Goal: Task Accomplishment & Management: Use online tool/utility

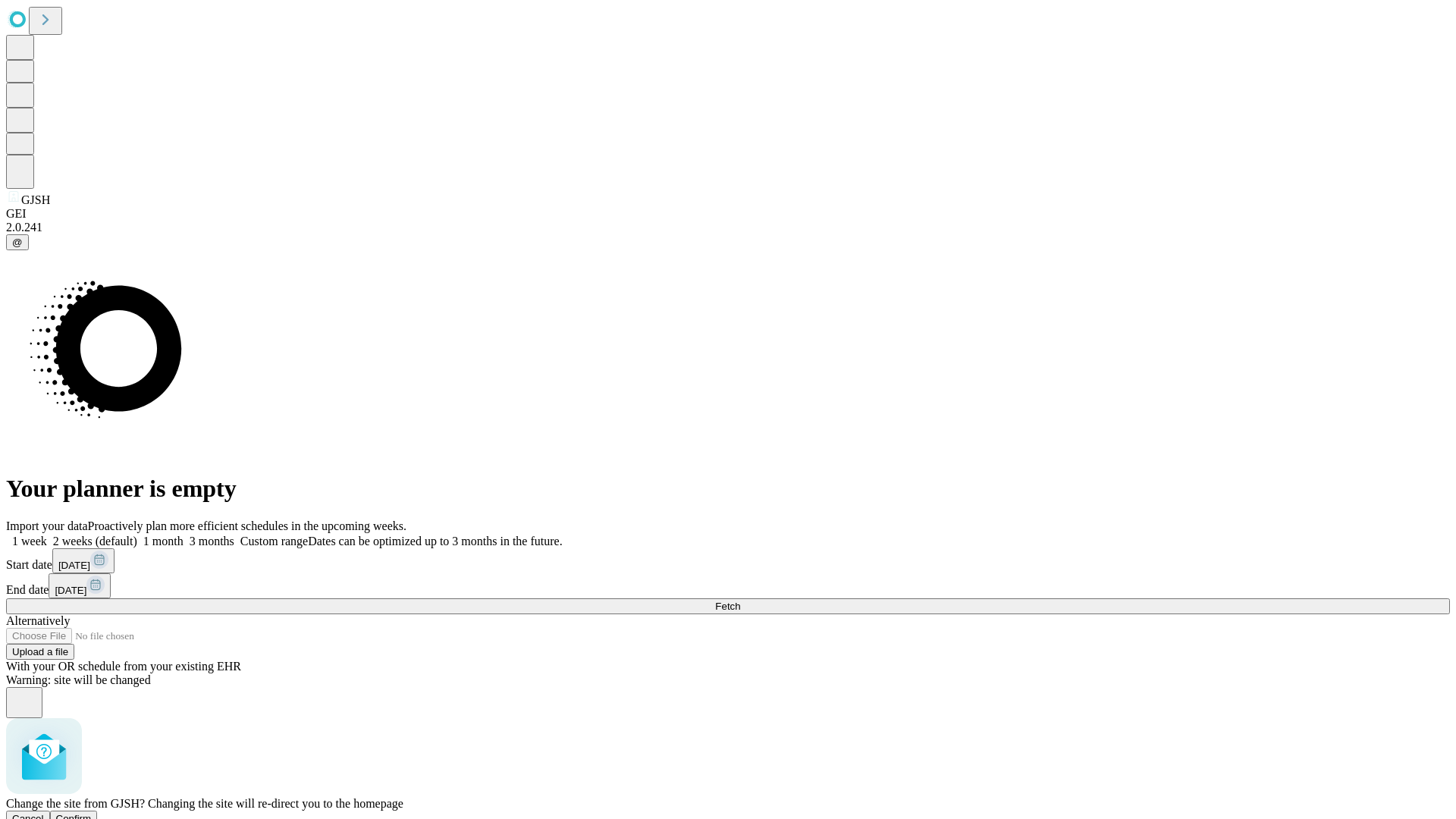
click at [92, 813] on span "Confirm" at bounding box center [74, 818] width 36 height 12
click at [184, 534] on label "1 month" at bounding box center [161, 541] width 46 height 12
click at [740, 600] on span "Fetch" at bounding box center [728, 606] width 25 height 12
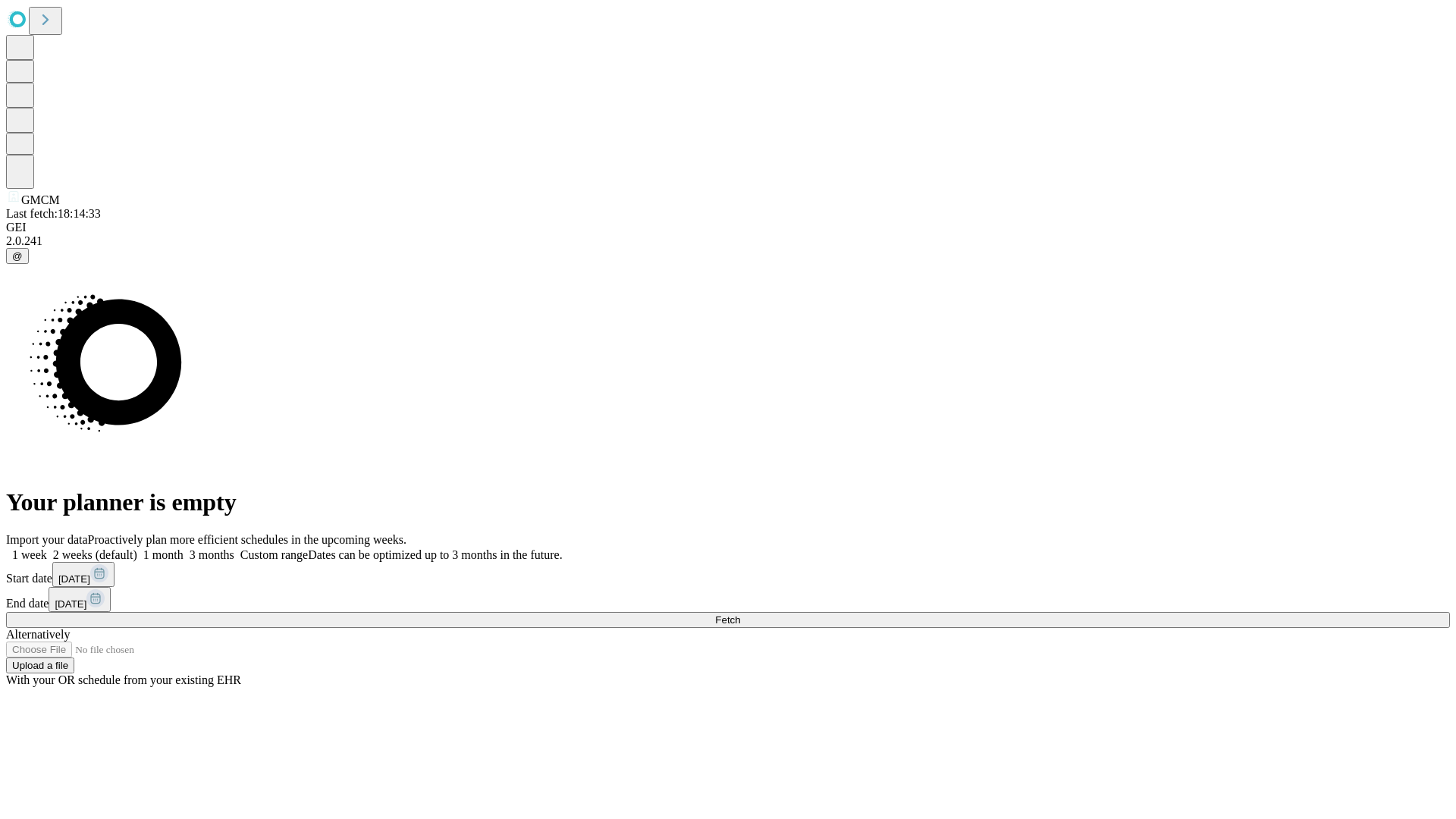
click at [184, 549] on label "1 month" at bounding box center [161, 555] width 46 height 12
click at [740, 615] on span "Fetch" at bounding box center [728, 620] width 25 height 12
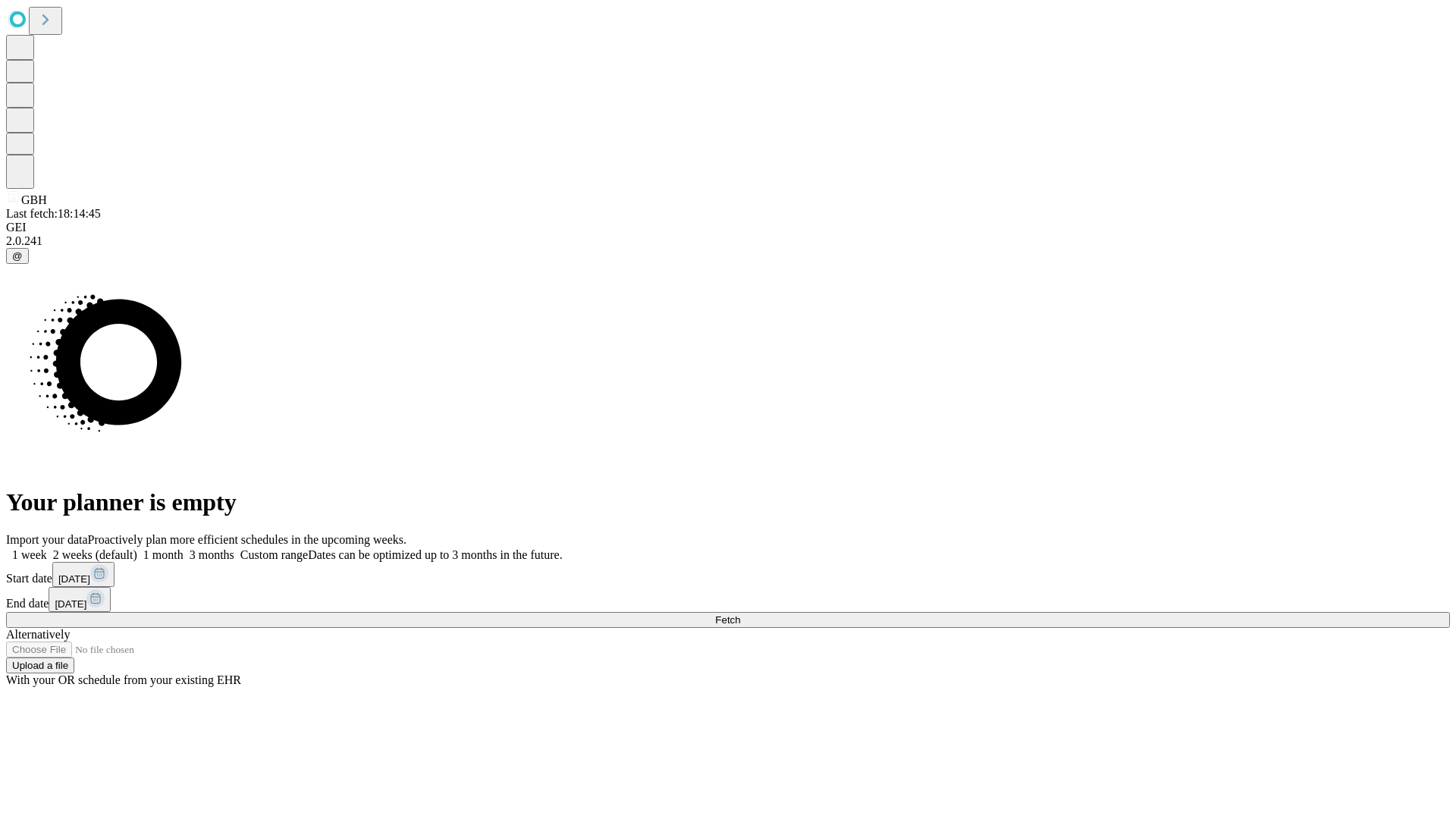
click at [184, 549] on label "1 month" at bounding box center [161, 555] width 46 height 12
click at [740, 615] on span "Fetch" at bounding box center [728, 620] width 25 height 12
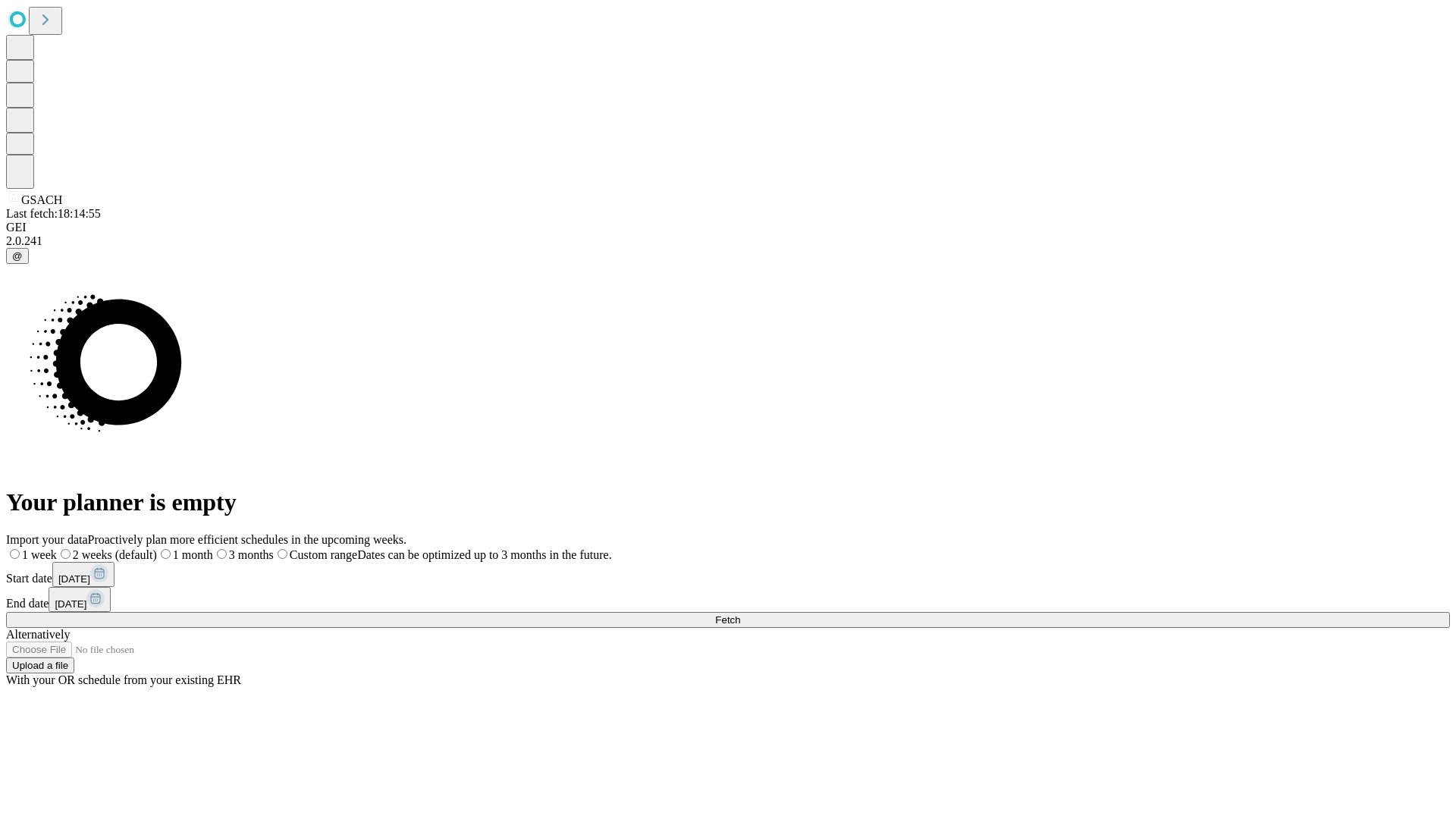
click at [740, 615] on span "Fetch" at bounding box center [728, 620] width 25 height 12
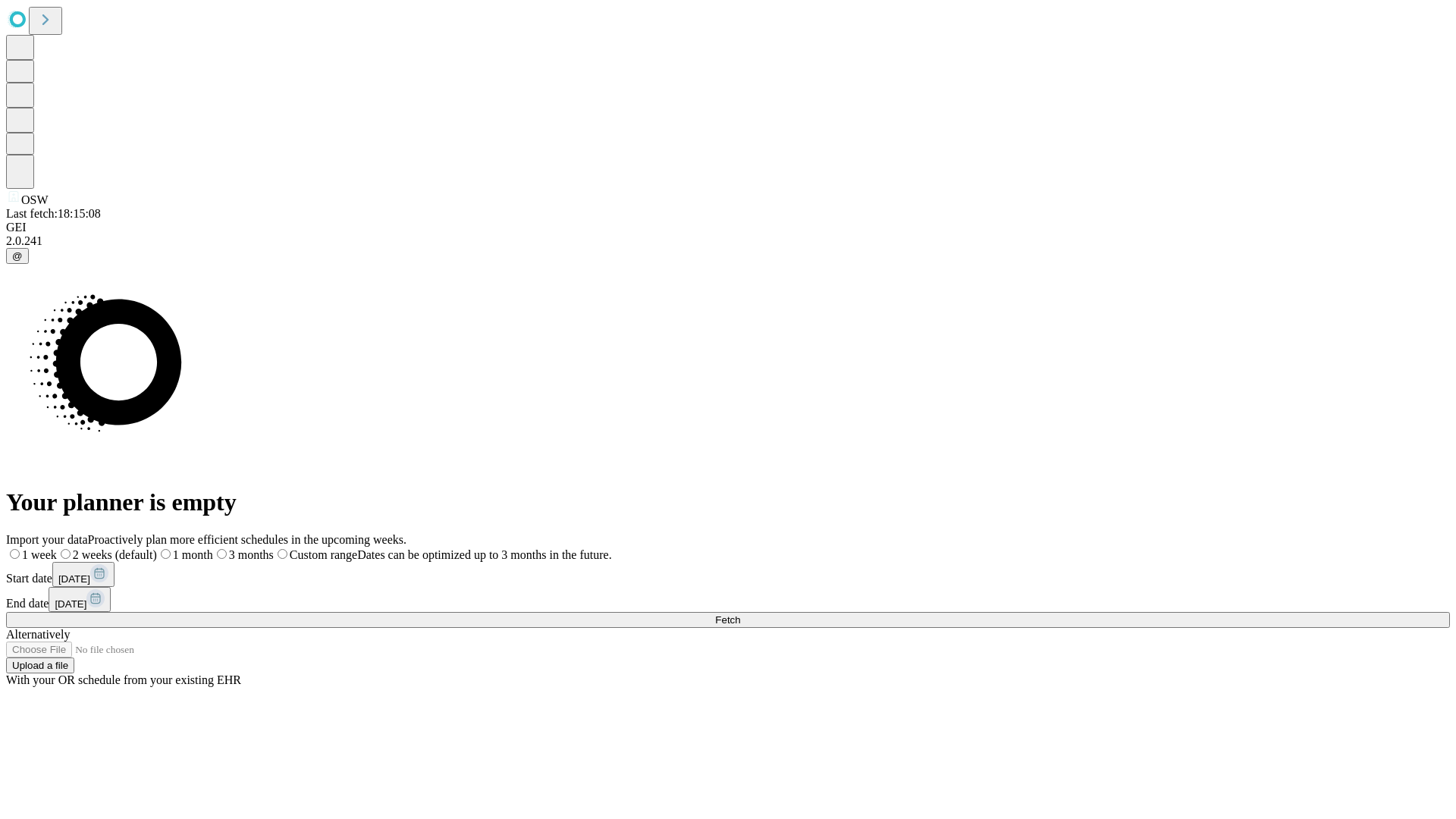
click at [213, 549] on label "1 month" at bounding box center [185, 555] width 56 height 12
click at [740, 615] on span "Fetch" at bounding box center [728, 620] width 25 height 12
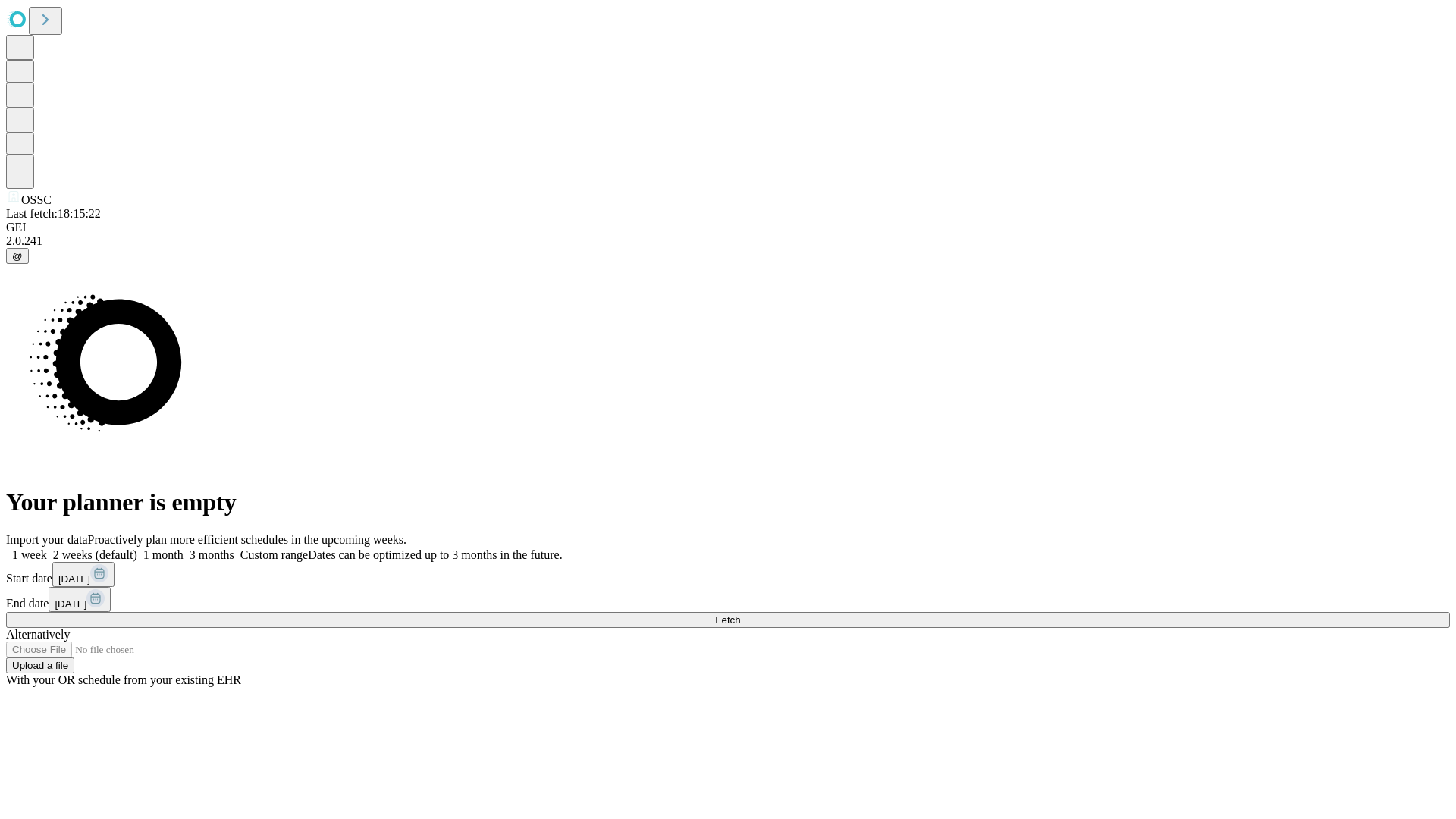
click at [184, 549] on label "1 month" at bounding box center [161, 555] width 46 height 12
click at [740, 615] on span "Fetch" at bounding box center [728, 620] width 25 height 12
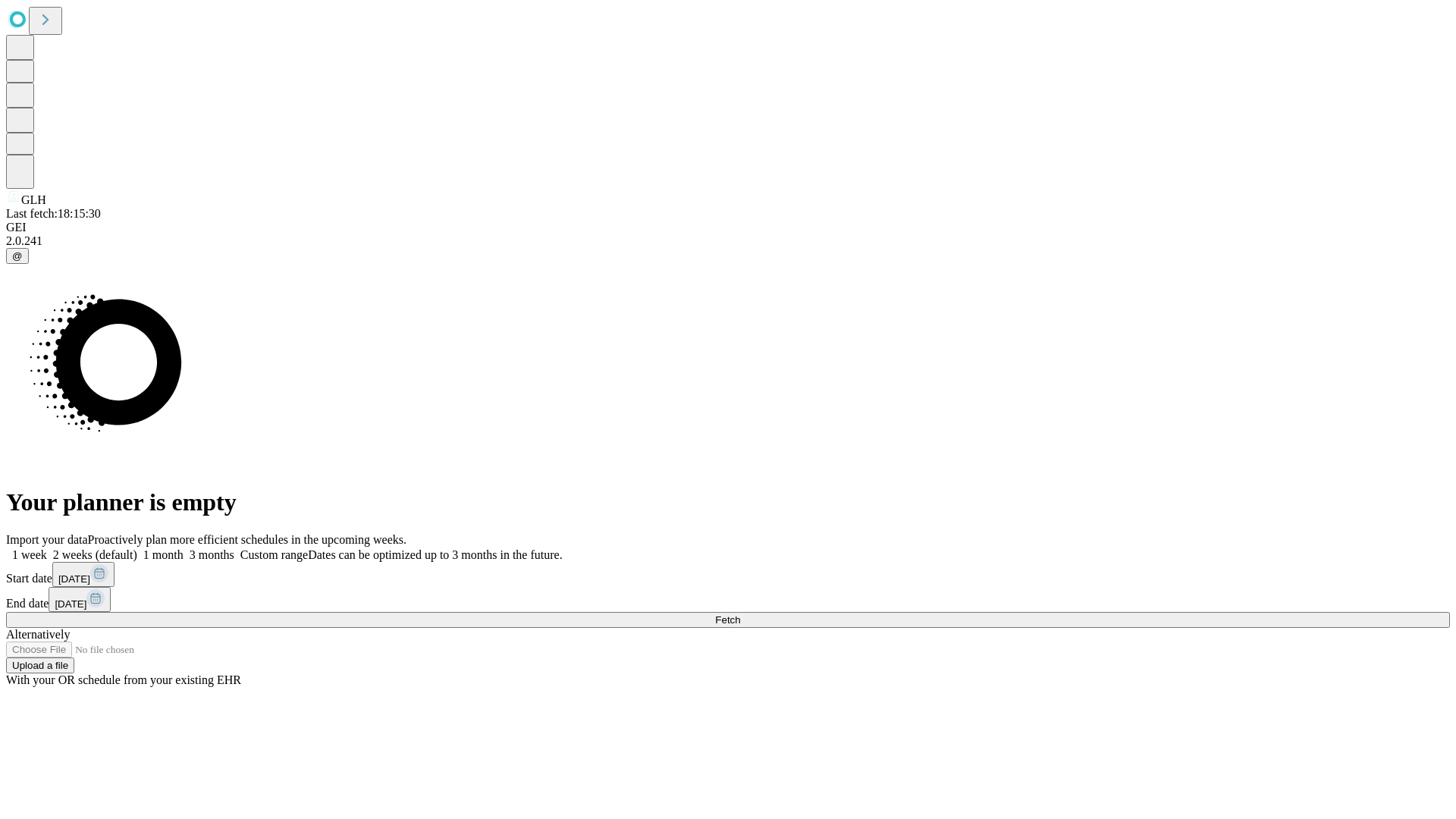
click at [184, 549] on label "1 month" at bounding box center [161, 555] width 46 height 12
click at [740, 615] on span "Fetch" at bounding box center [728, 620] width 25 height 12
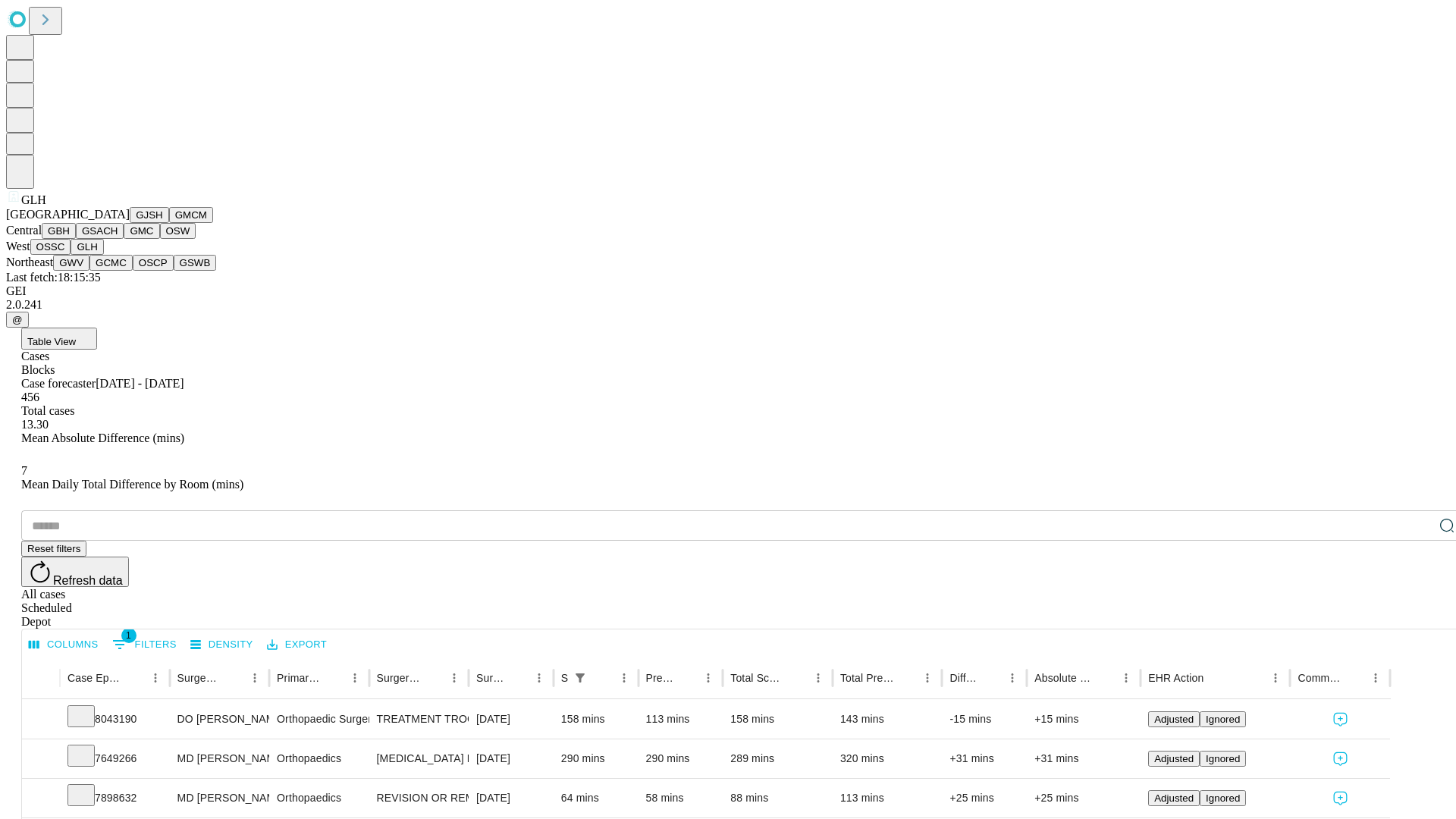
click at [89, 271] on button "GWV" at bounding box center [71, 263] width 37 height 16
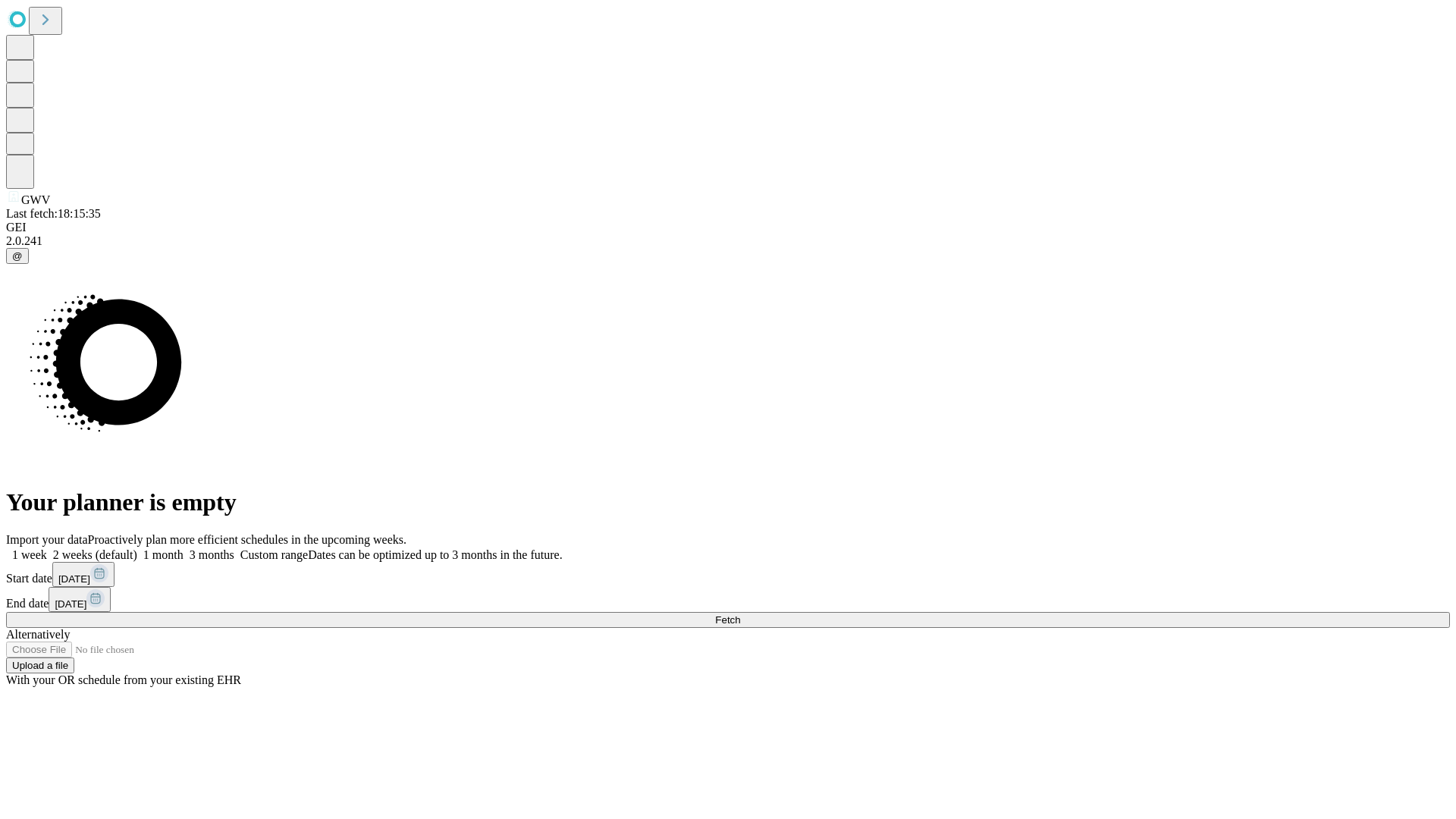
click at [184, 549] on label "1 month" at bounding box center [161, 555] width 46 height 12
click at [740, 615] on span "Fetch" at bounding box center [728, 620] width 25 height 12
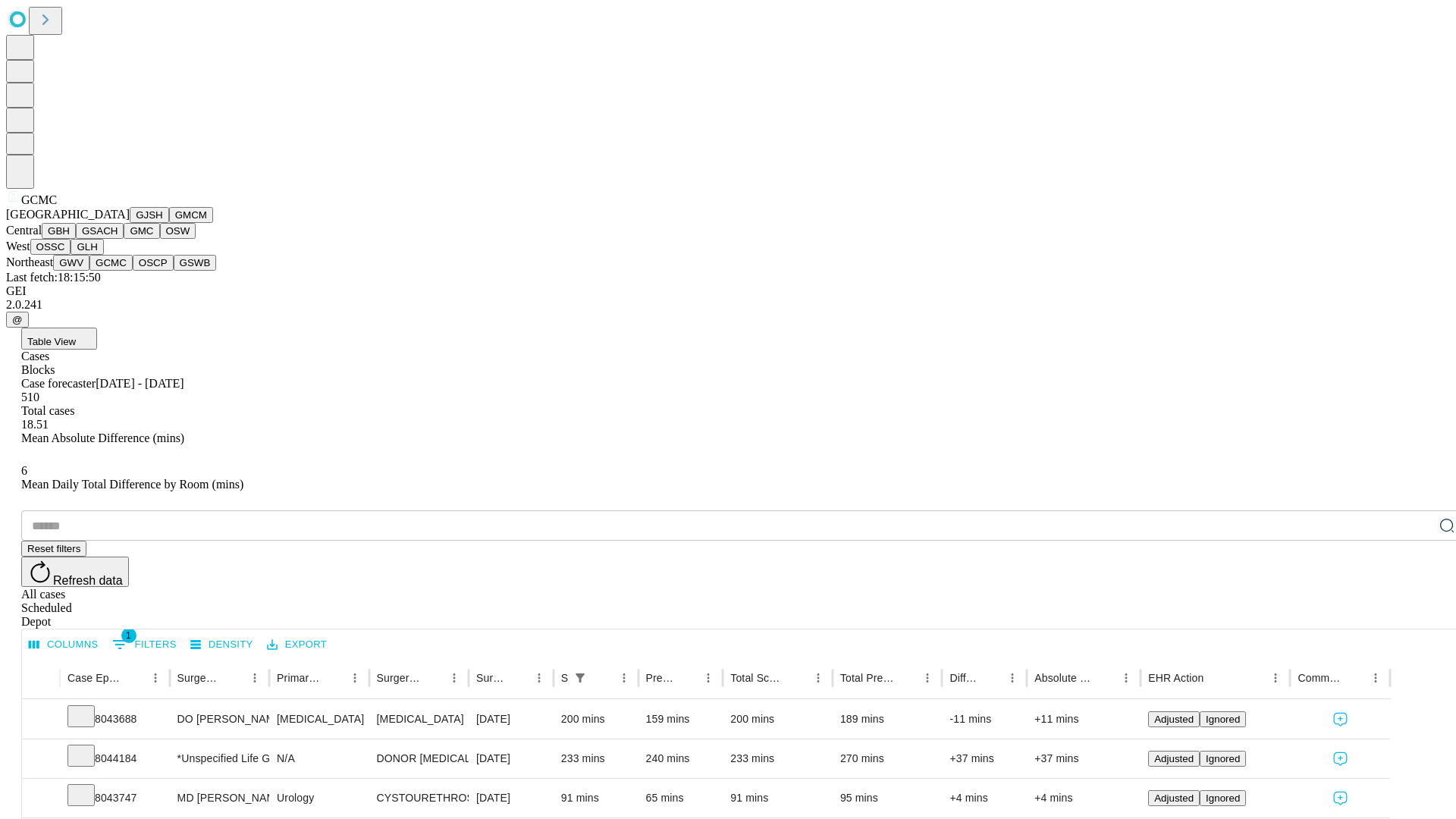
click at [133, 271] on button "OSCP" at bounding box center [153, 263] width 41 height 16
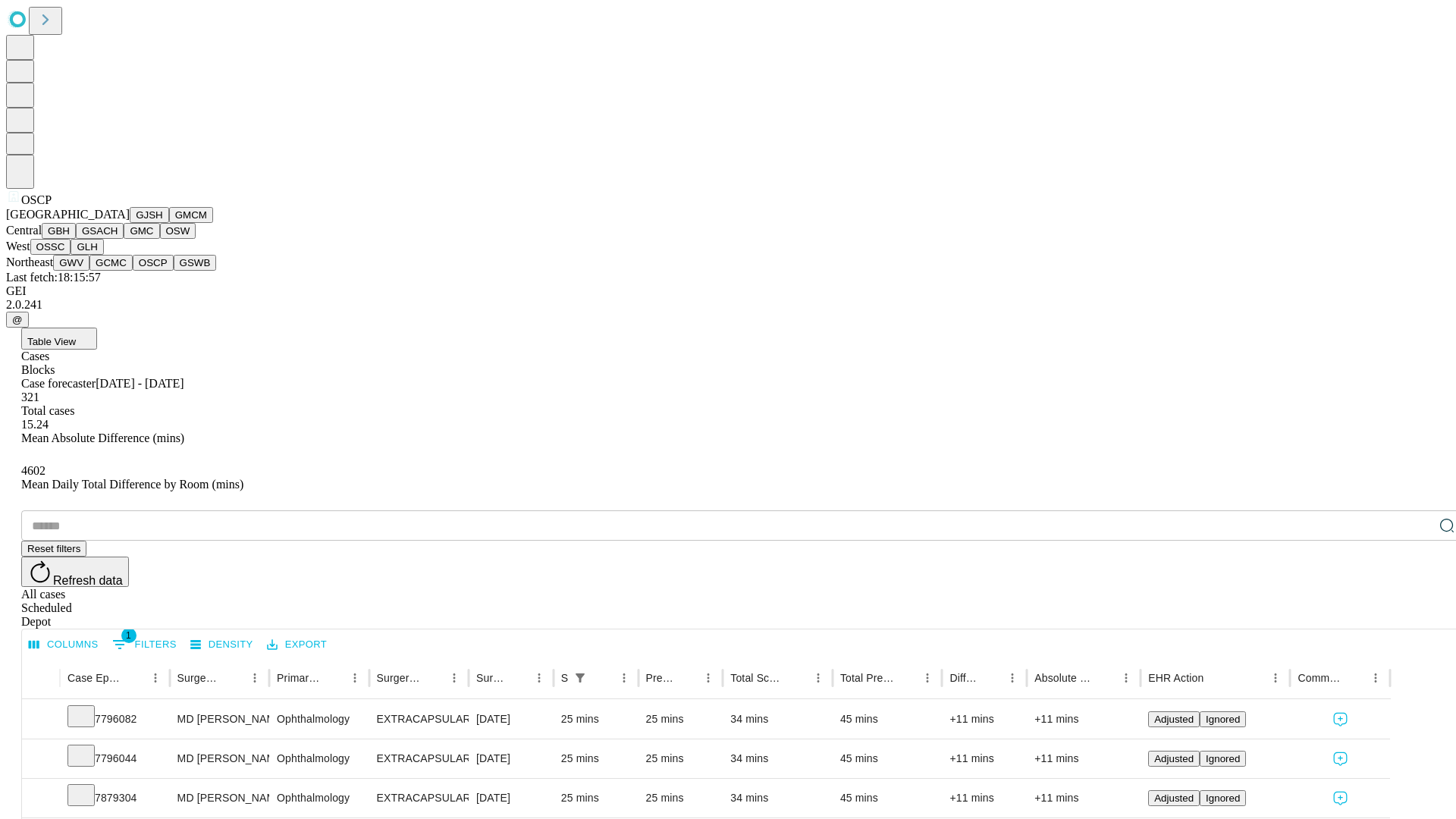
click at [174, 271] on button "GSWB" at bounding box center [195, 263] width 43 height 16
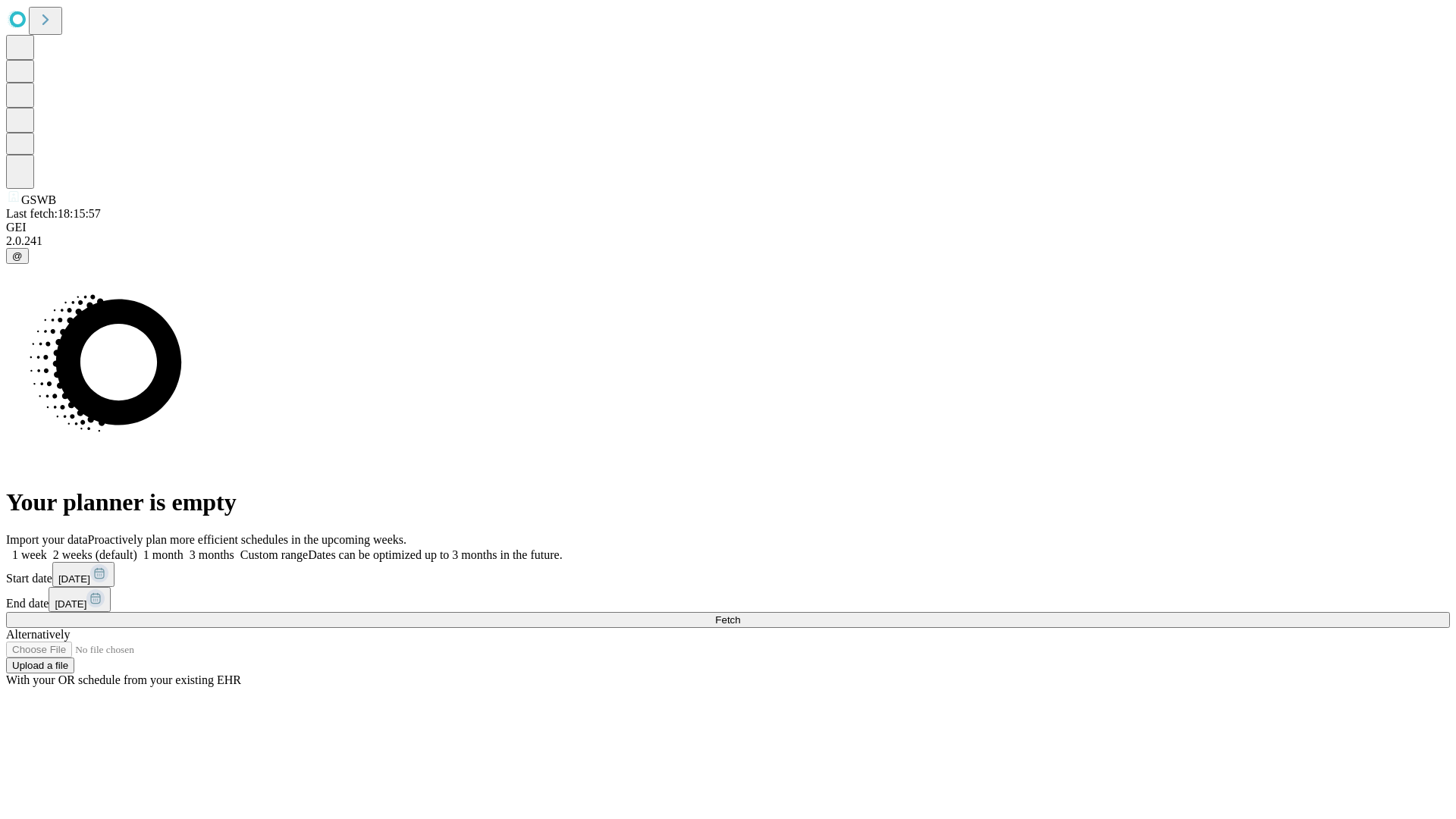
click at [184, 549] on label "1 month" at bounding box center [161, 555] width 46 height 12
click at [740, 615] on span "Fetch" at bounding box center [728, 620] width 25 height 12
